Goal: Find specific page/section: Find specific page/section

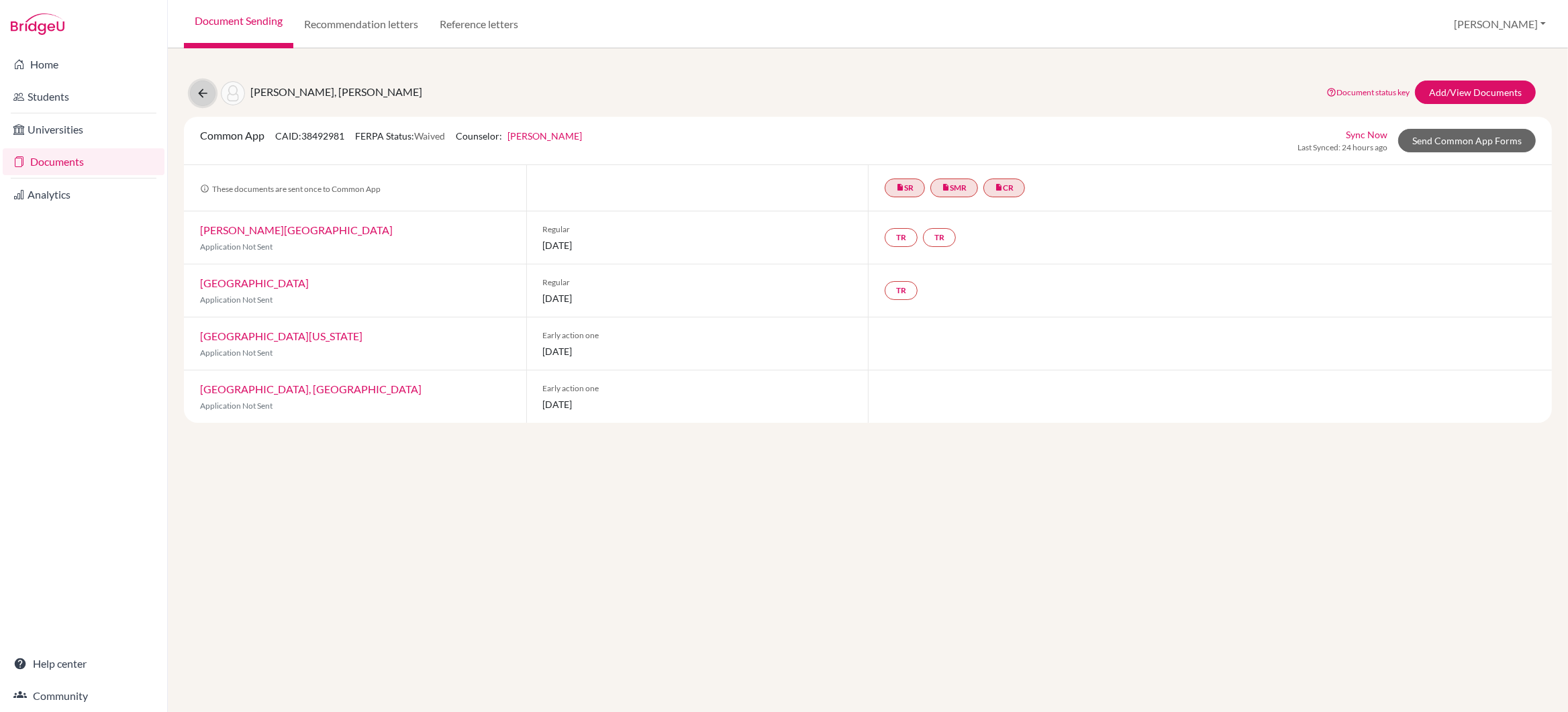
click at [198, 94] on icon at bounding box center [203, 94] width 14 height 14
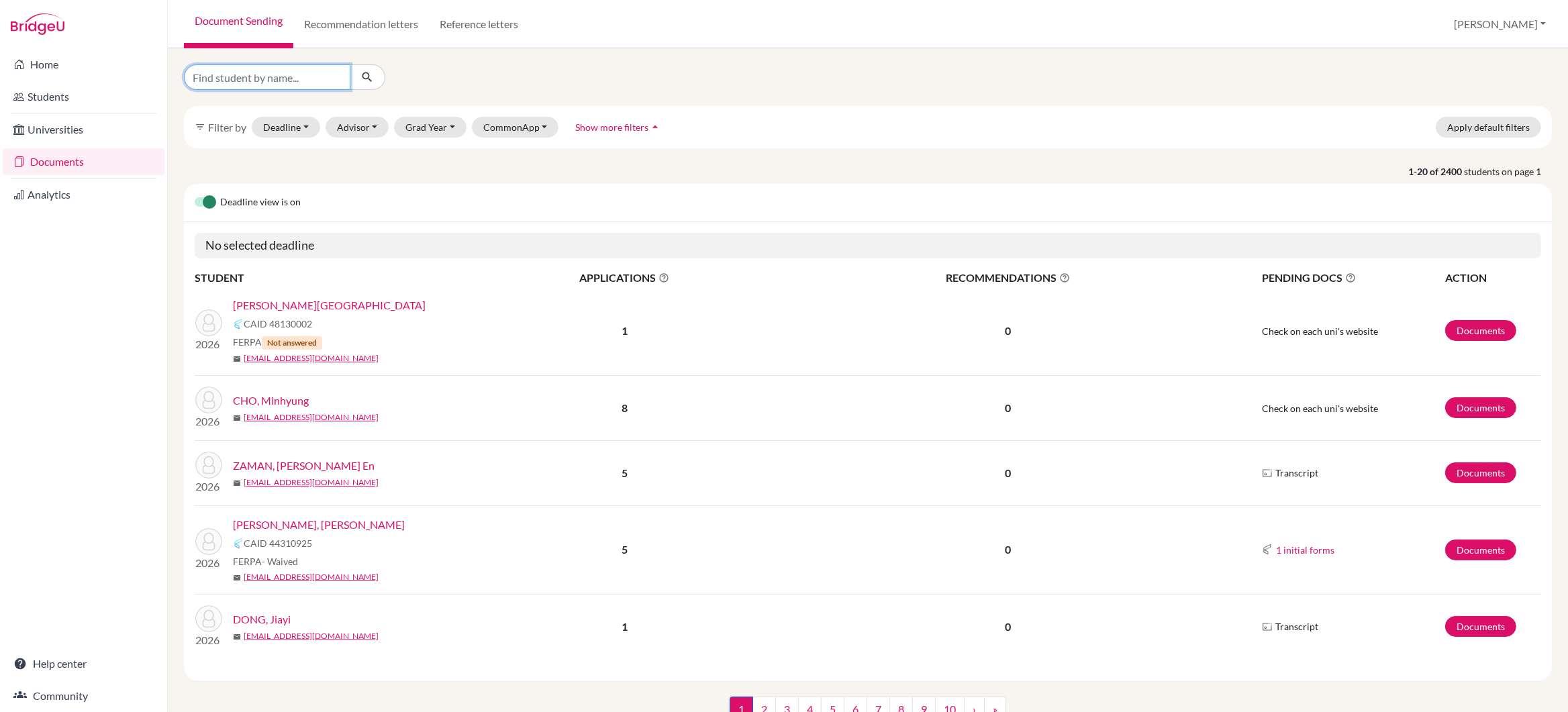
click at [236, 81] on input "Find student by name..." at bounding box center [267, 76] width 166 height 25
type input "Ishaan"
click at [362, 79] on icon "submit" at bounding box center [367, 77] width 14 height 14
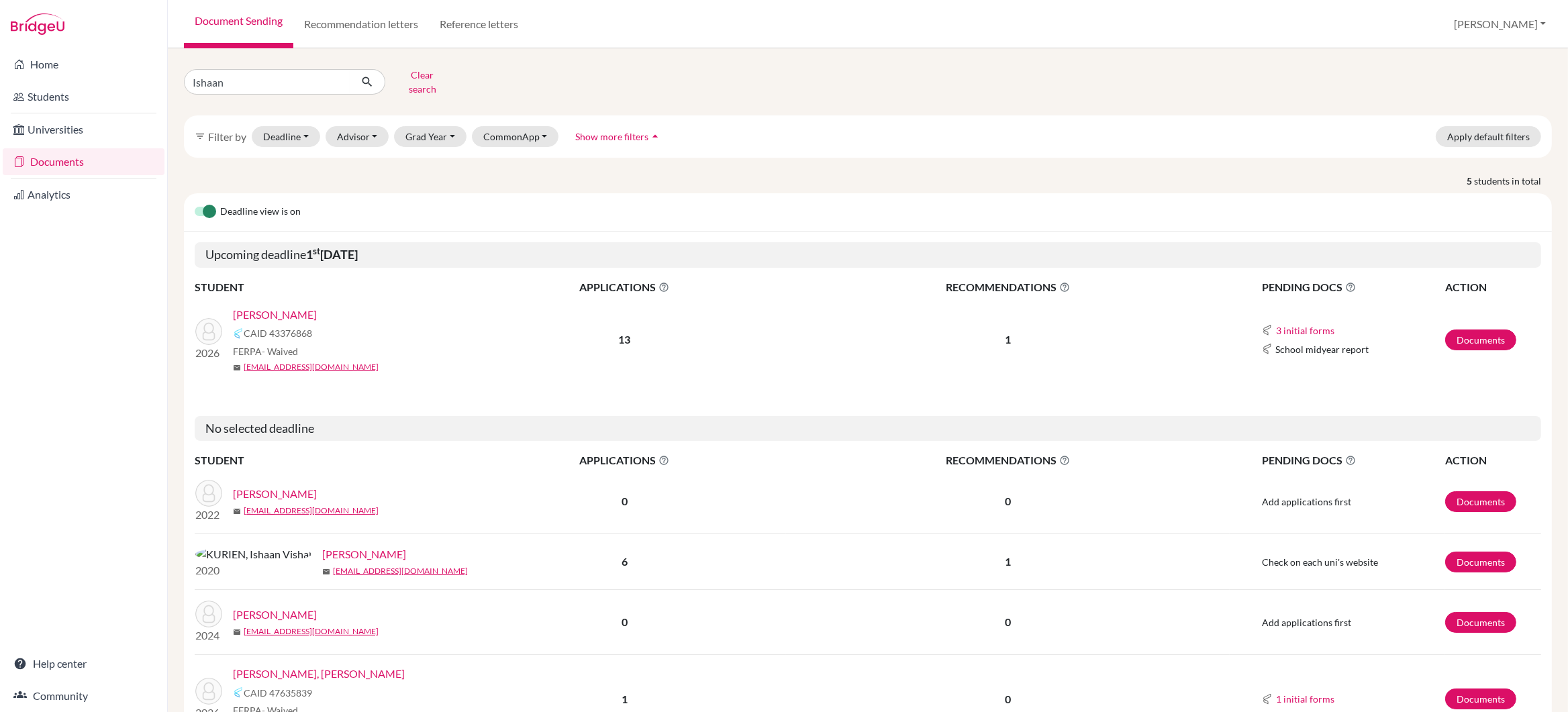
click at [279, 307] on link "GOEL, Ishaan" at bounding box center [275, 314] width 84 height 16
